Goal: Find specific page/section: Find specific page/section

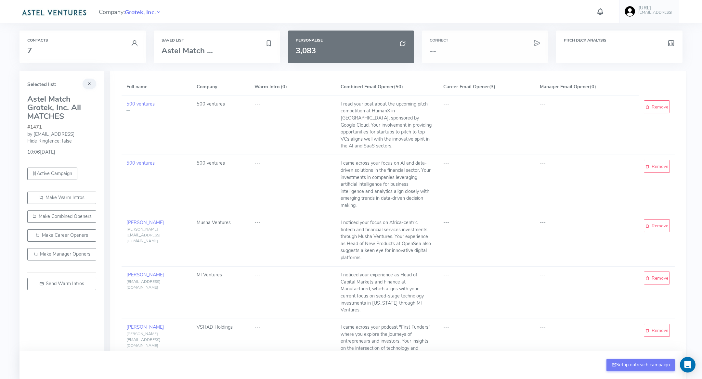
click at [484, 47] on h3 "--" at bounding box center [485, 50] width 111 height 8
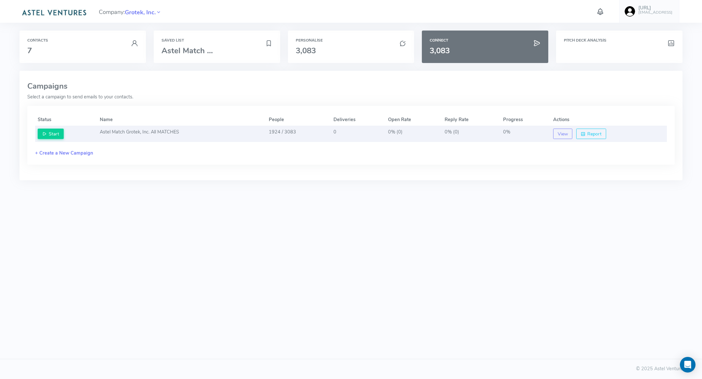
click at [221, 135] on td "Astel Match Grotek, Inc. All MATCHES" at bounding box center [181, 134] width 169 height 16
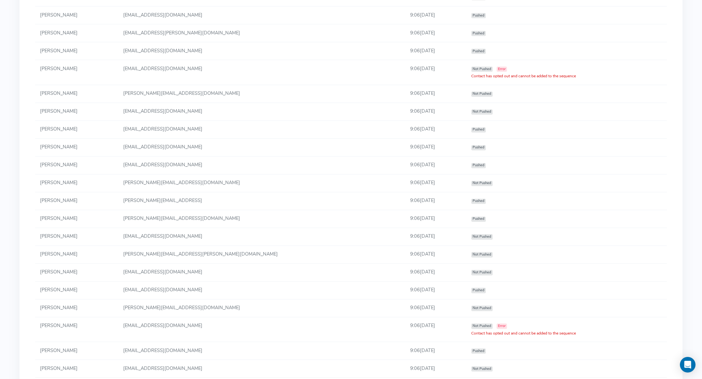
scroll to position [564, 0]
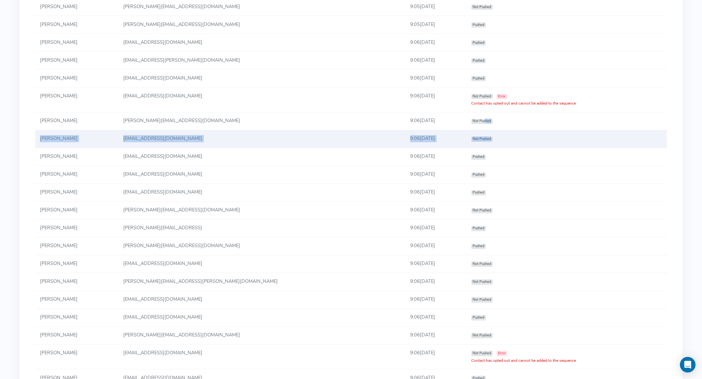
drag, startPoint x: 462, startPoint y: 119, endPoint x: 507, endPoint y: 139, distance: 49.5
click at [507, 139] on tbody "[PERSON_NAME] [PERSON_NAME][EMAIL_ADDRESS][DOMAIN_NAME] 9:05[DATE] Not Pushed […" at bounding box center [351, 323] width 632 height 915
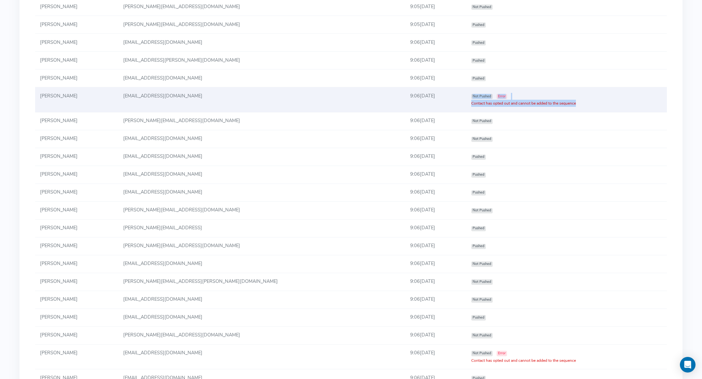
drag, startPoint x: 498, startPoint y: 89, endPoint x: 498, endPoint y: 106, distance: 16.6
click at [498, 106] on td "Not Pushed Error Contact has opted out and cannot be added to the sequence" at bounding box center [566, 99] width 201 height 25
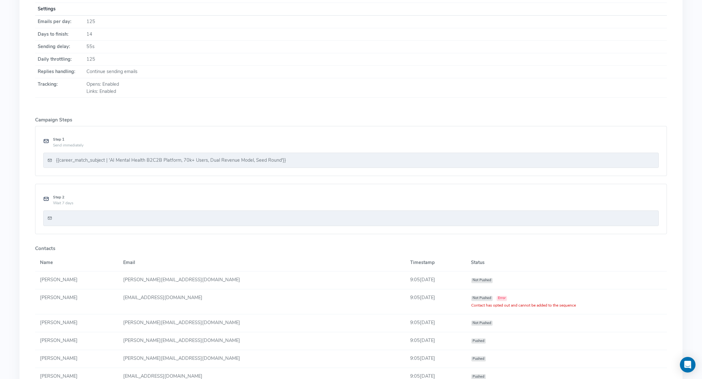
scroll to position [242, 0]
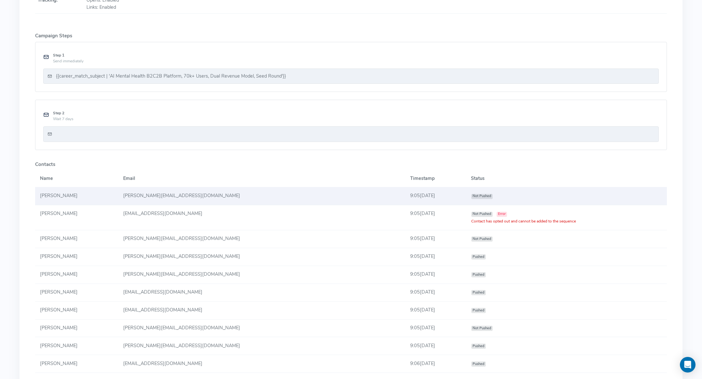
click at [430, 194] on td "9:05[DATE]" at bounding box center [435, 197] width 61 height 18
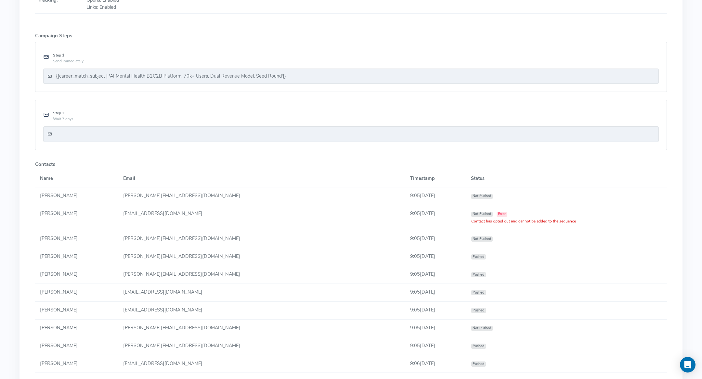
scroll to position [0, 0]
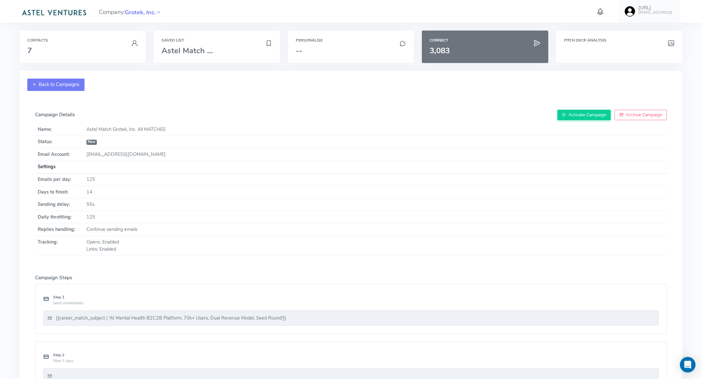
click at [38, 84] on link "Back to Campaigns" at bounding box center [55, 85] width 57 height 12
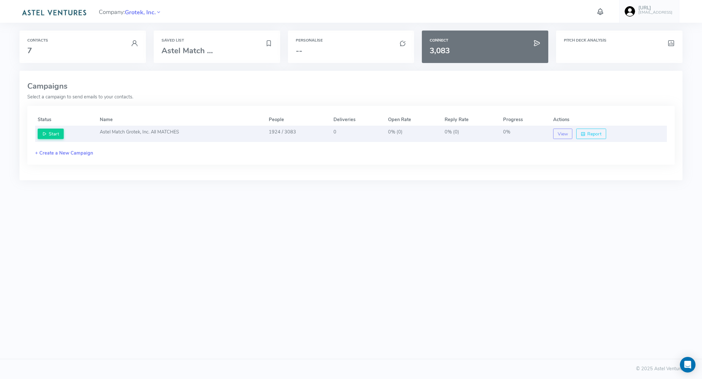
click at [272, 134] on td "1924 / 3083" at bounding box center [298, 134] width 65 height 16
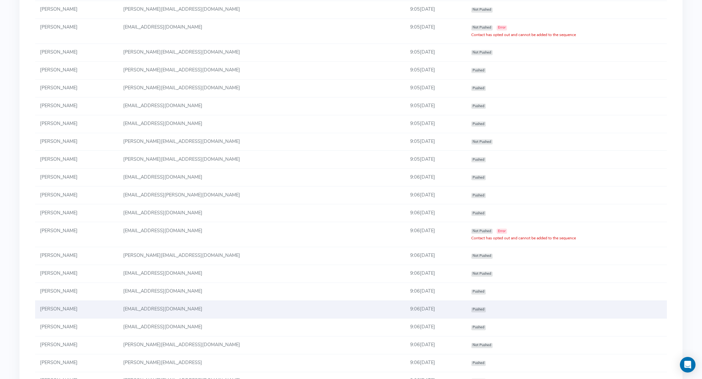
scroll to position [428, 0]
